Goal: Download file/media

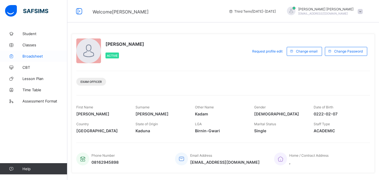
click at [31, 55] on span "Broadsheet" at bounding box center [44, 56] width 45 height 4
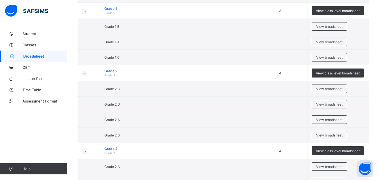
scroll to position [384, 0]
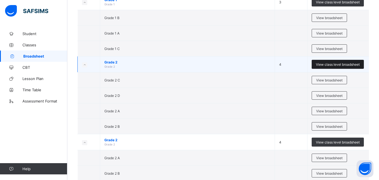
click at [331, 63] on span "View class level broadsheet" at bounding box center [338, 64] width 44 height 4
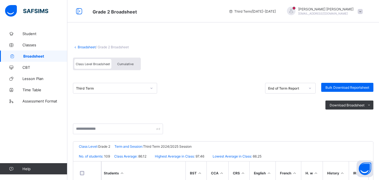
drag, startPoint x: 258, startPoint y: 116, endPoint x: 177, endPoint y: 67, distance: 94.3
click at [177, 67] on div "Class Level Broadsheet Cumulative" at bounding box center [223, 65] width 301 height 21
click at [125, 62] on span "Cumulative" at bounding box center [125, 64] width 16 height 4
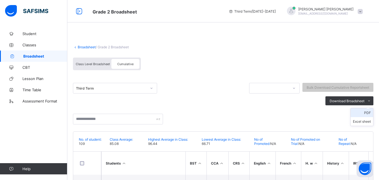
click at [370, 112] on li "PDF" at bounding box center [362, 112] width 22 height 9
